Goal: Use online tool/utility: Use online tool/utility

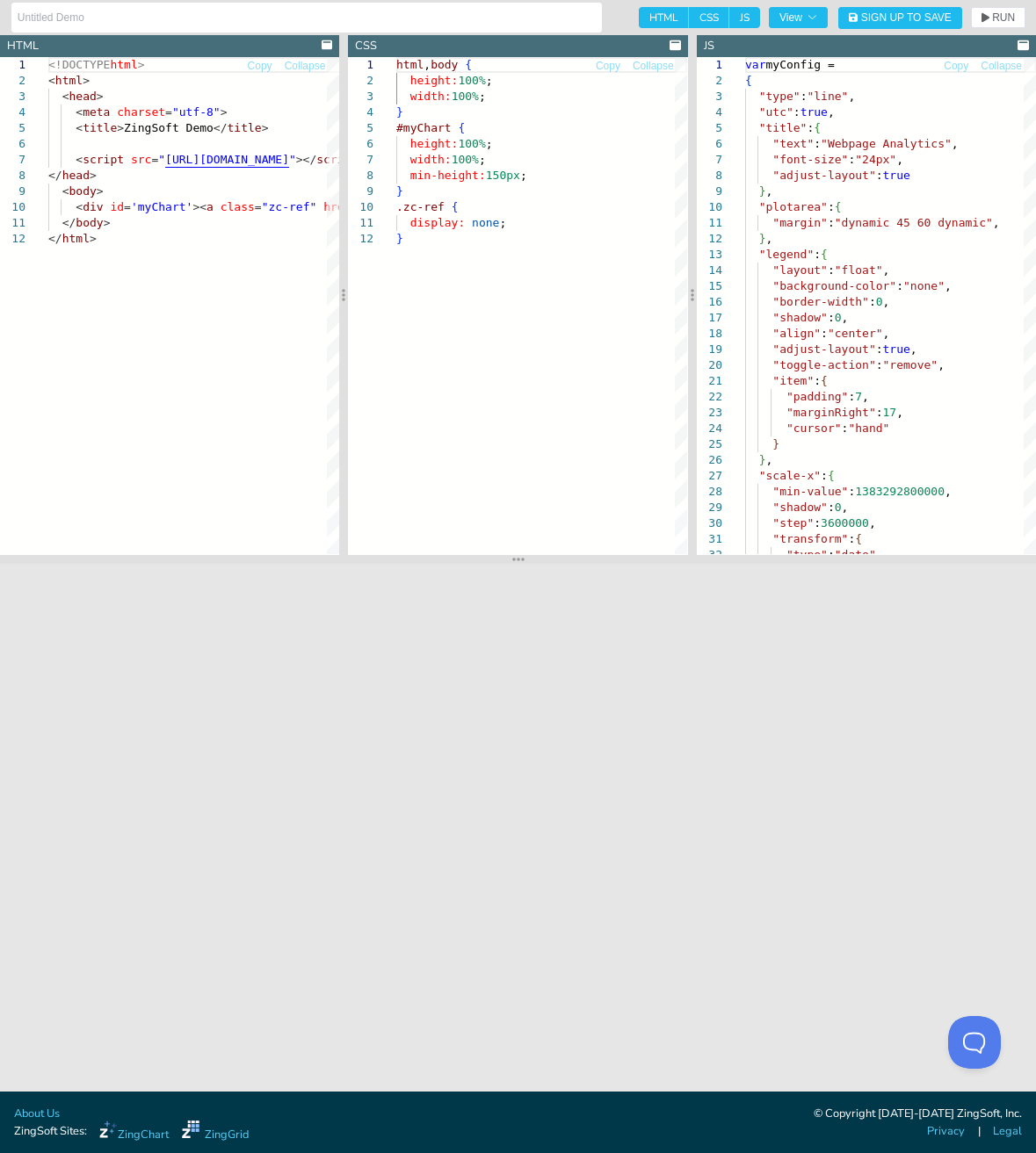
click at [708, 46] on div "JS" at bounding box center [709, 46] width 11 height 17
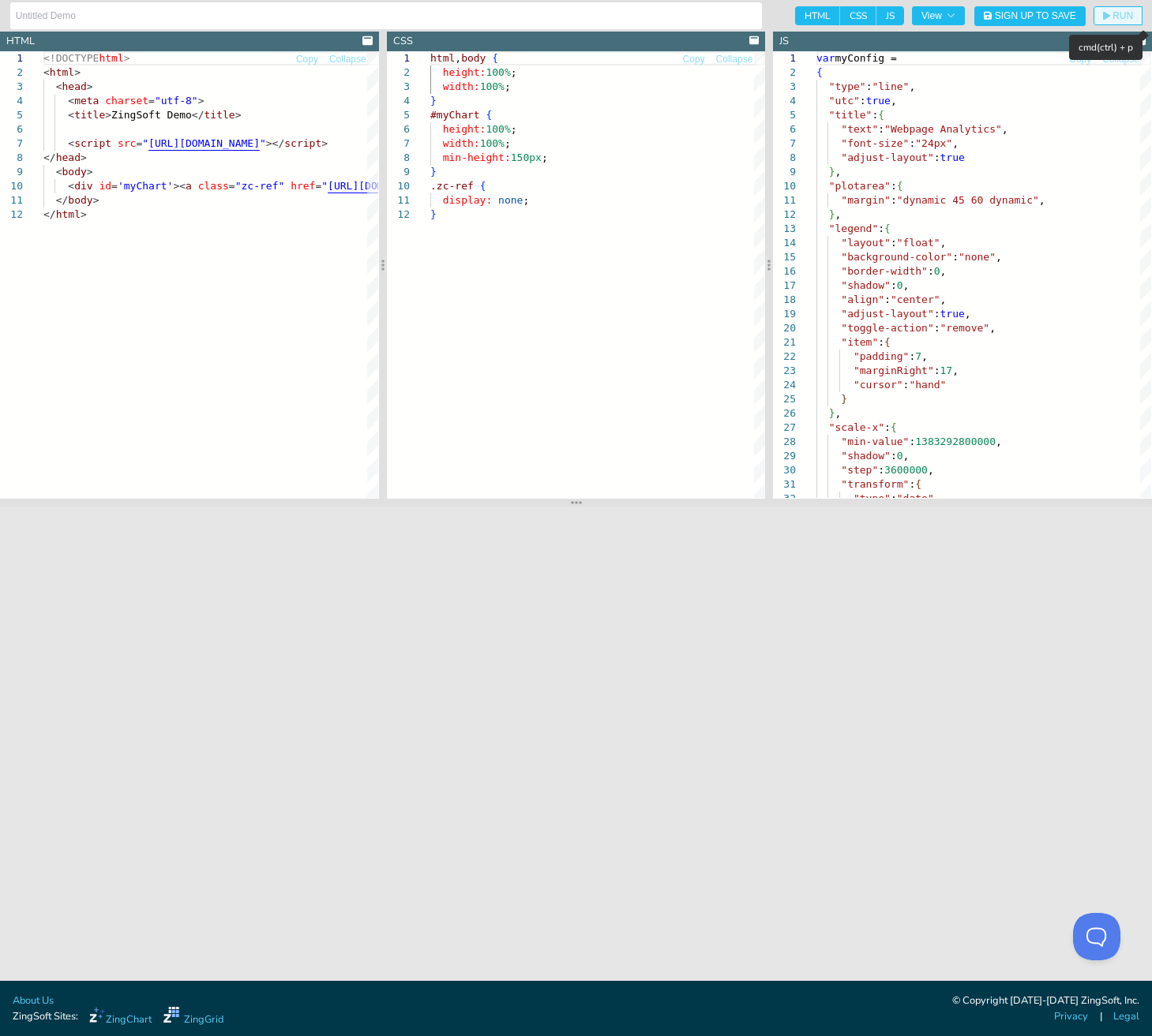
click at [930, 19] on span "RUN" at bounding box center [1122, 16] width 20 height 10
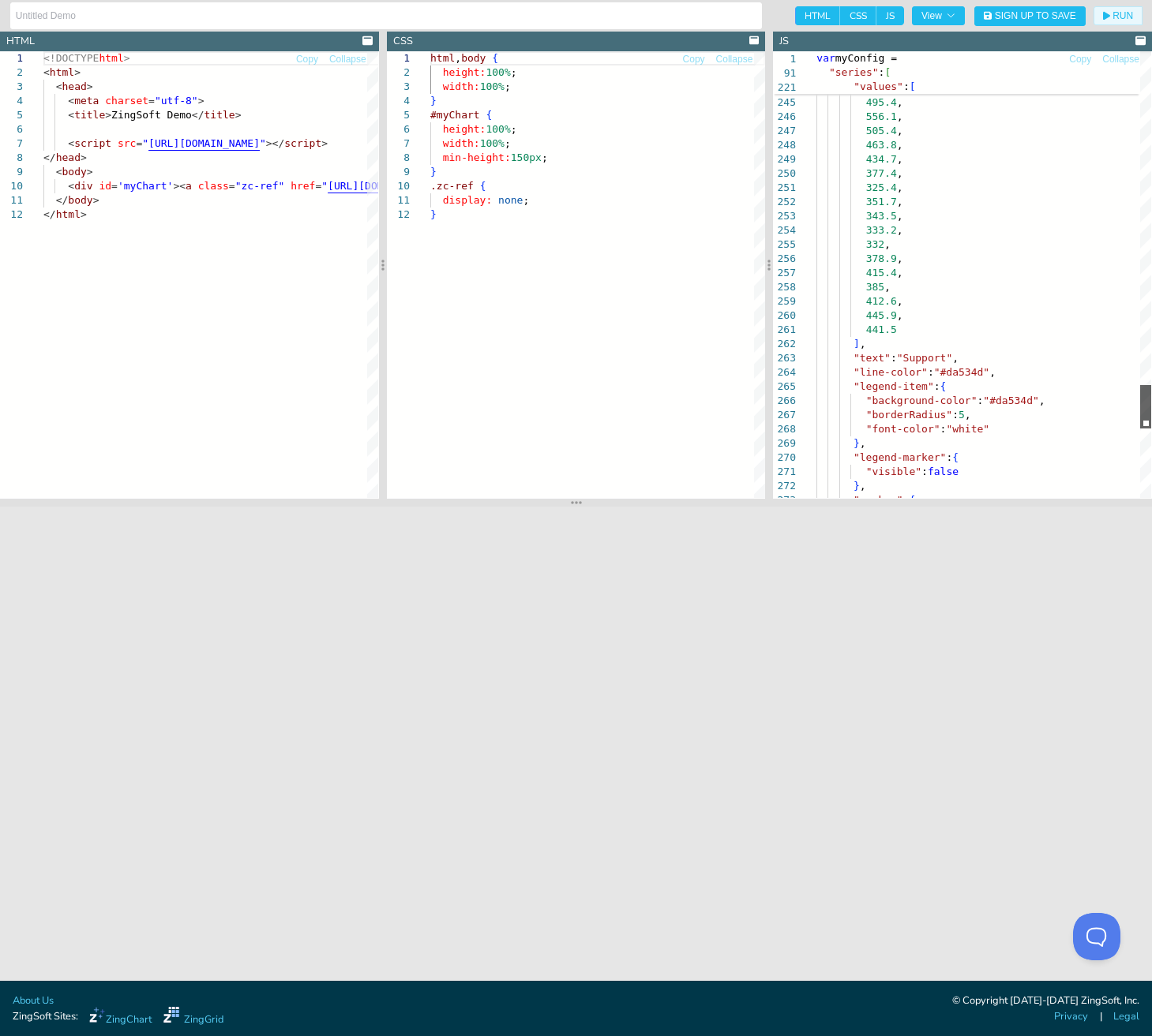
click at [930, 15] on span "RUN" at bounding box center [1122, 16] width 20 height 10
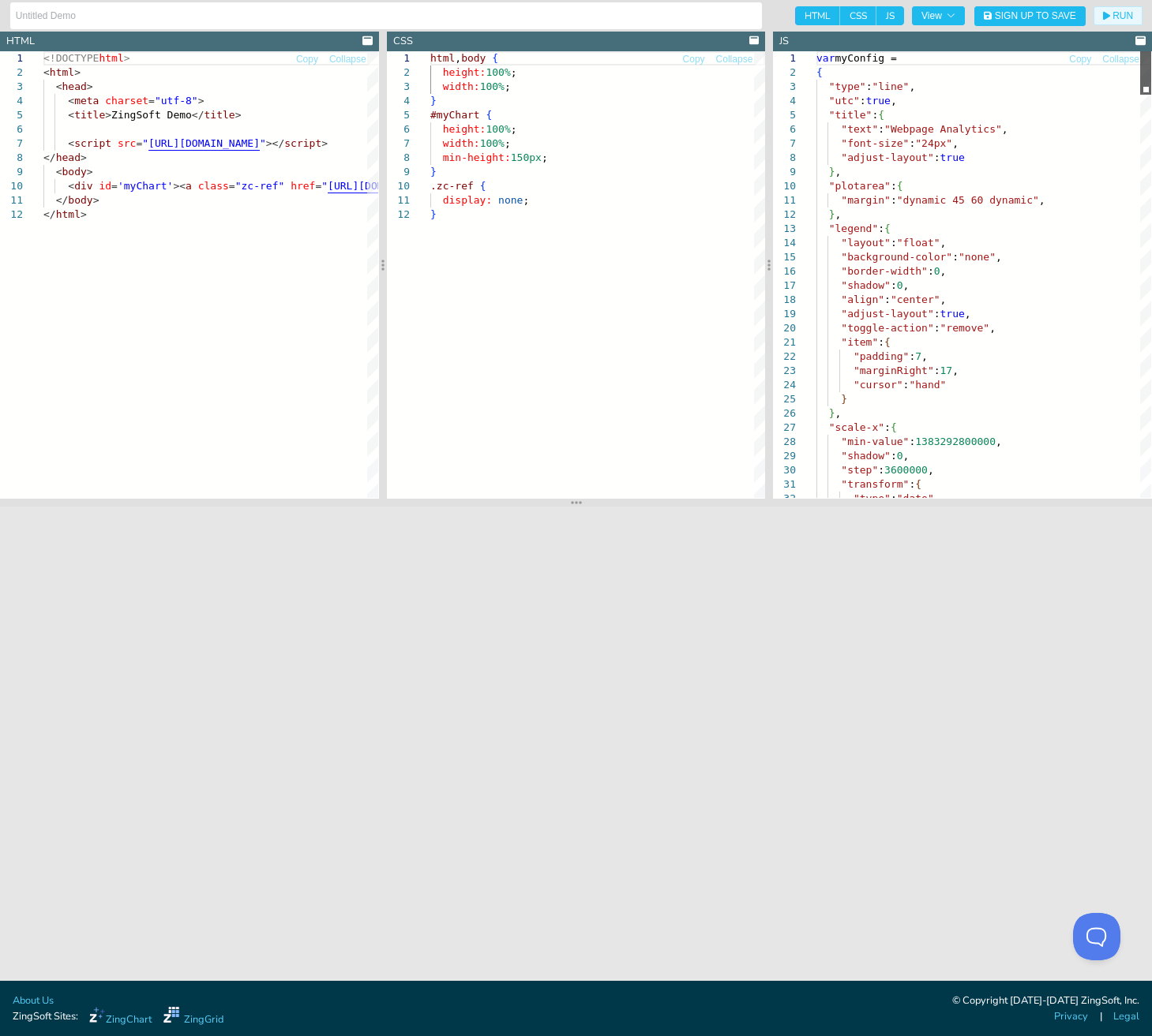
click at [930, 51] on div at bounding box center [1146, 73] width 11 height 44
click at [591, 15] on input "text" at bounding box center [386, 15] width 740 height 25
click at [768, 7] on div at bounding box center [399, 15] width 777 height 27
click at [930, 15] on span "RUN" at bounding box center [1122, 16] width 20 height 10
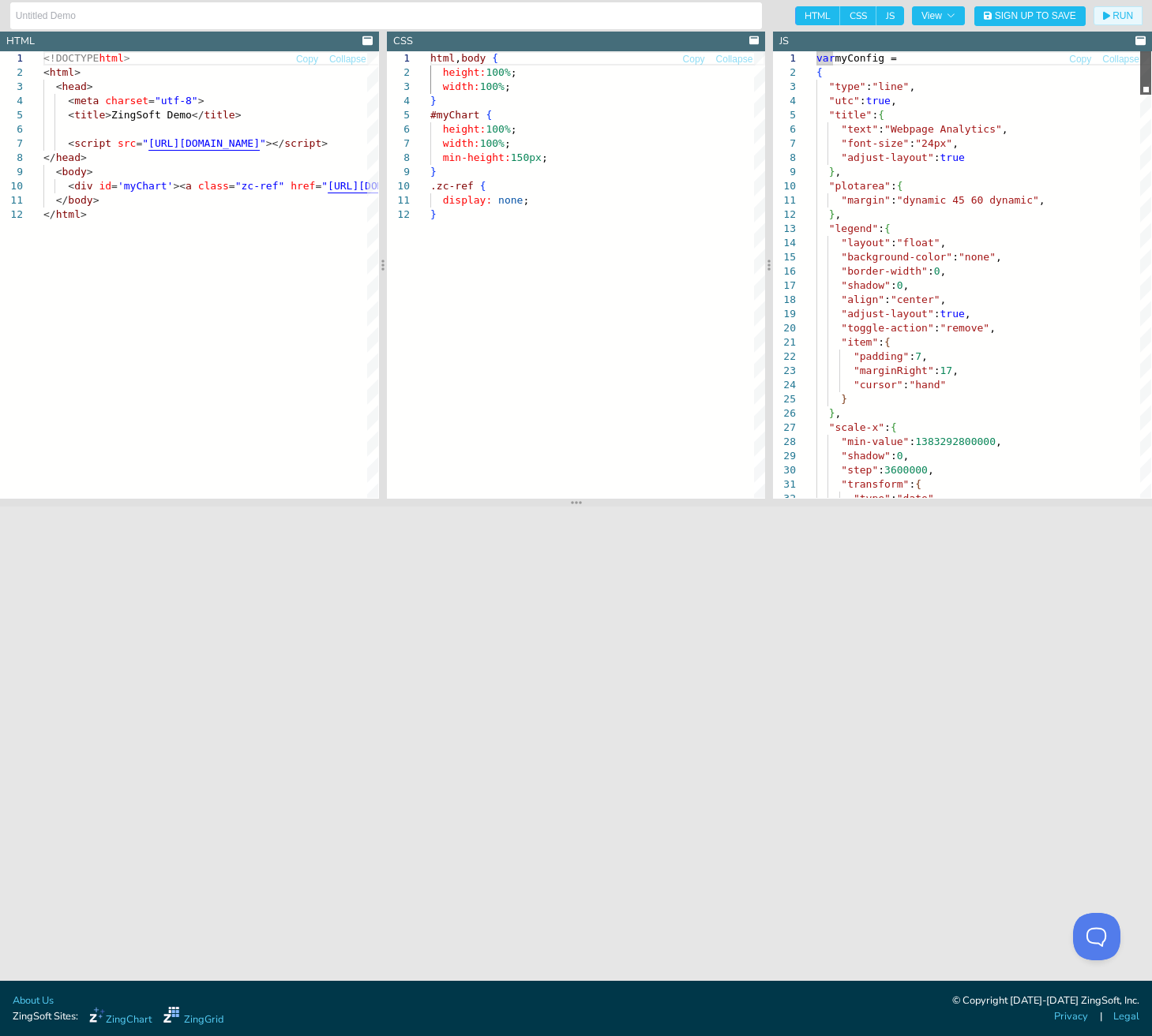
click at [930, 51] on div at bounding box center [1146, 73] width 11 height 44
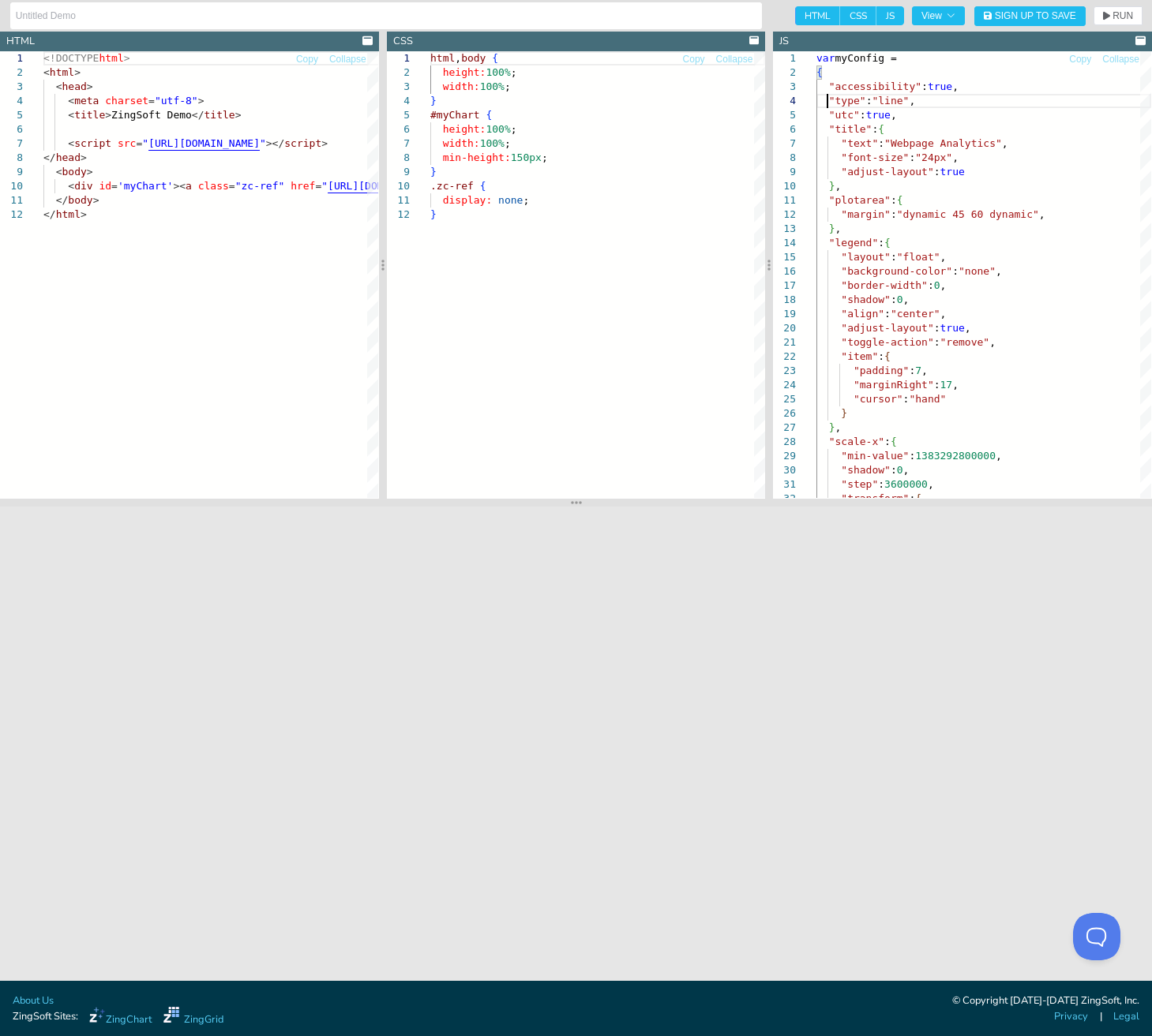
type textarea "var myConfig = { "accessibility": true, "type": "line", "utc": true, "title": {…"
click at [930, 18] on span "RUN" at bounding box center [1122, 16] width 20 height 10
click at [930, 19] on span "RUN" at bounding box center [1117, 16] width 30 height 10
